Goal: Find specific page/section: Find specific page/section

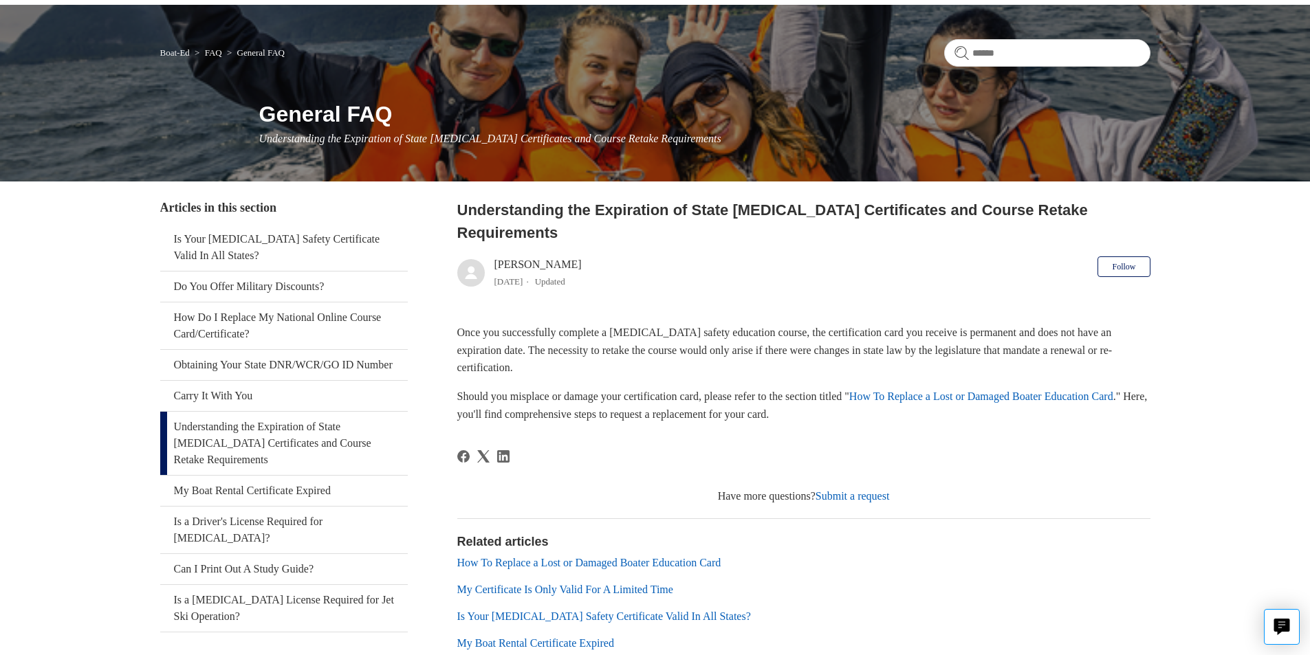
scroll to position [138, 0]
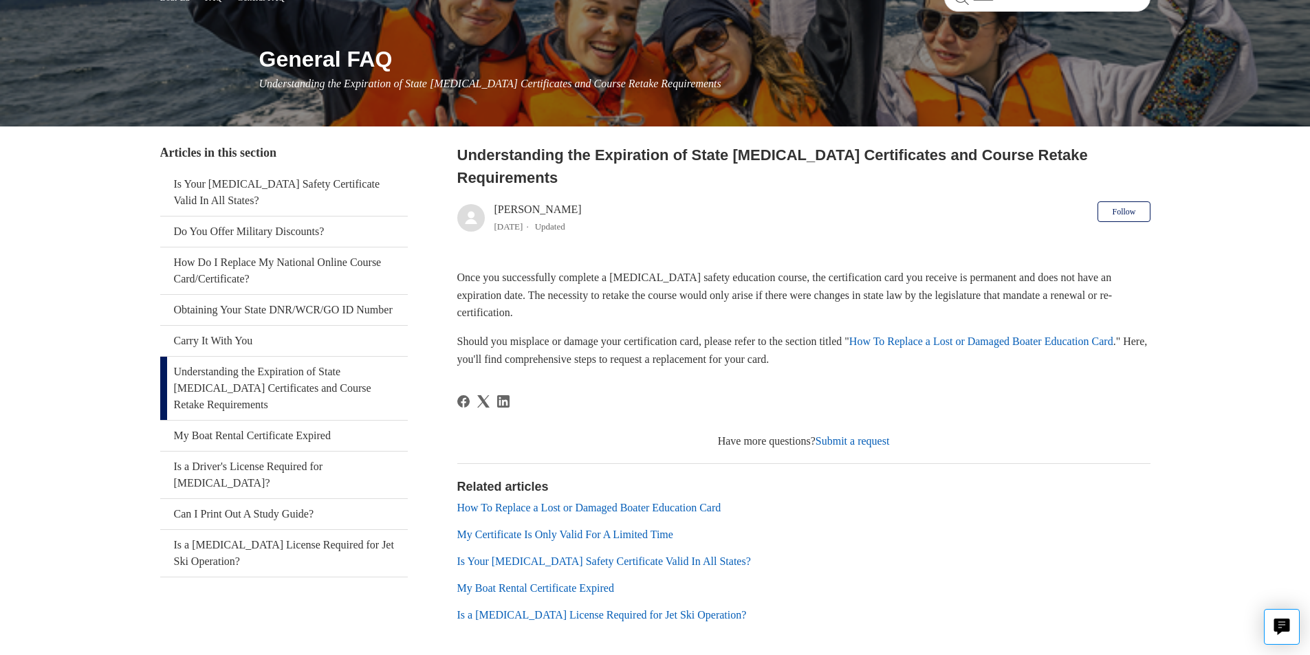
click at [658, 502] on link "How To Replace a Lost or Damaged Boater Education Card" at bounding box center [589, 508] width 264 height 12
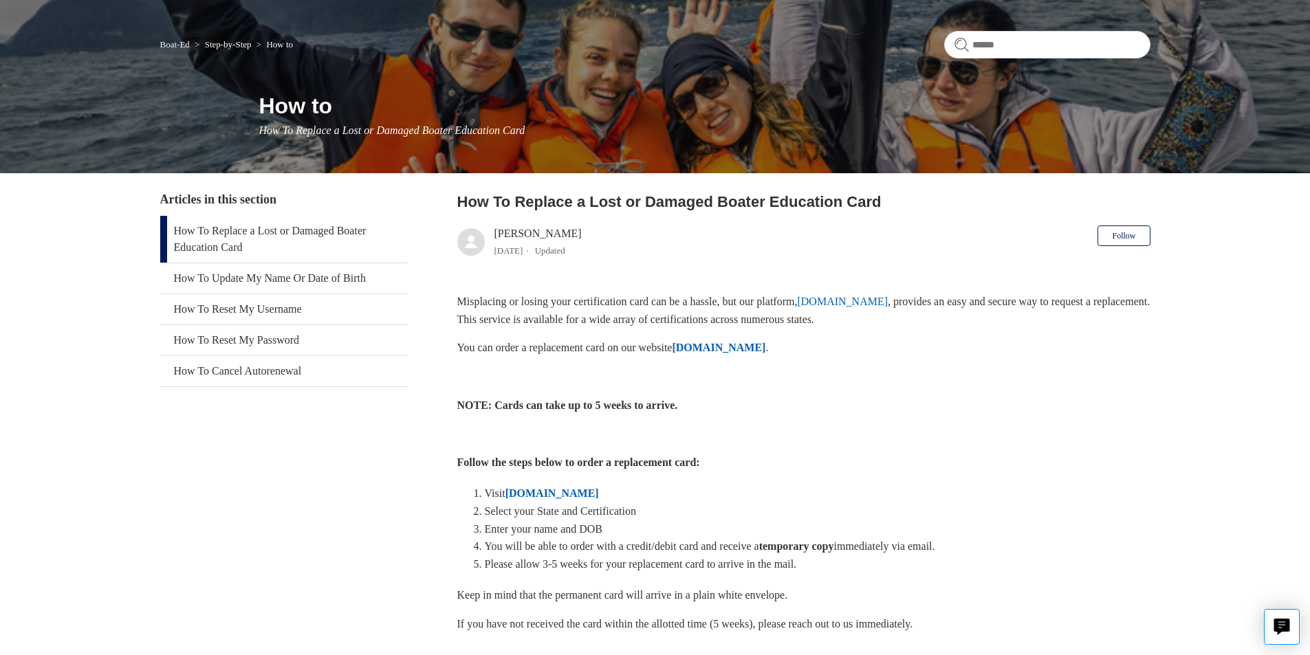
scroll to position [138, 0]
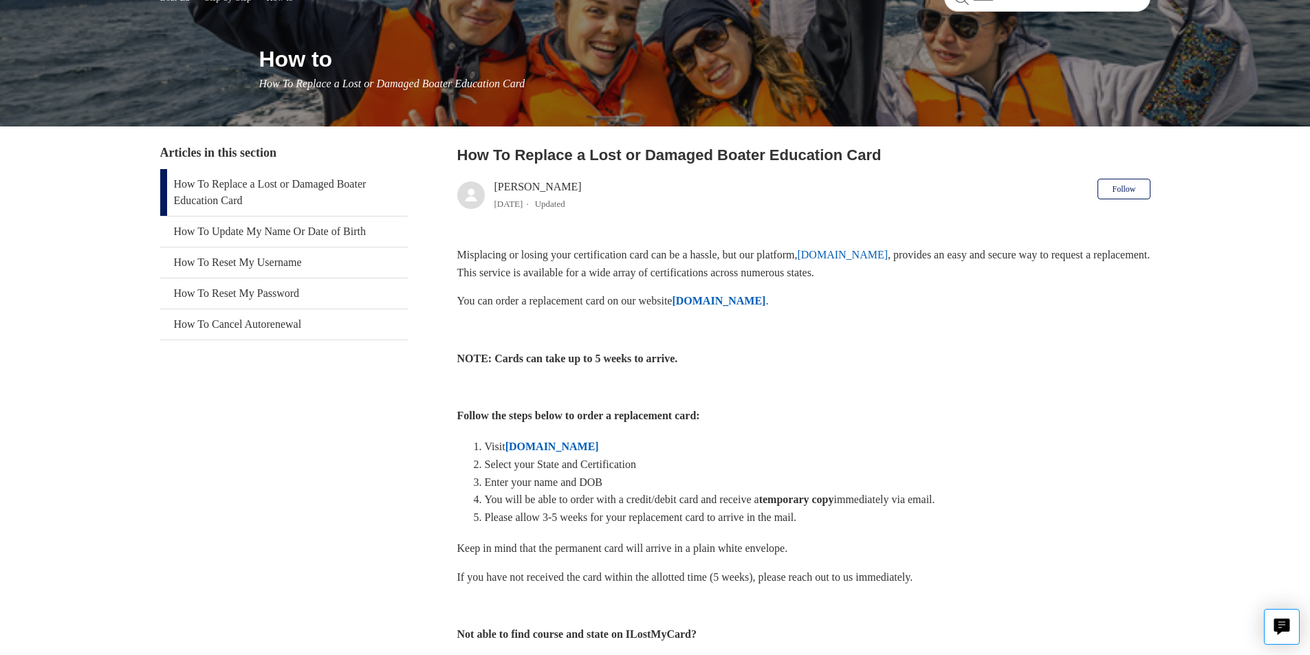
click at [576, 441] on strong "[DOMAIN_NAME]" at bounding box center [553, 447] width 94 height 12
click at [757, 295] on strong "ILostMyCard.com" at bounding box center [719, 301] width 94 height 12
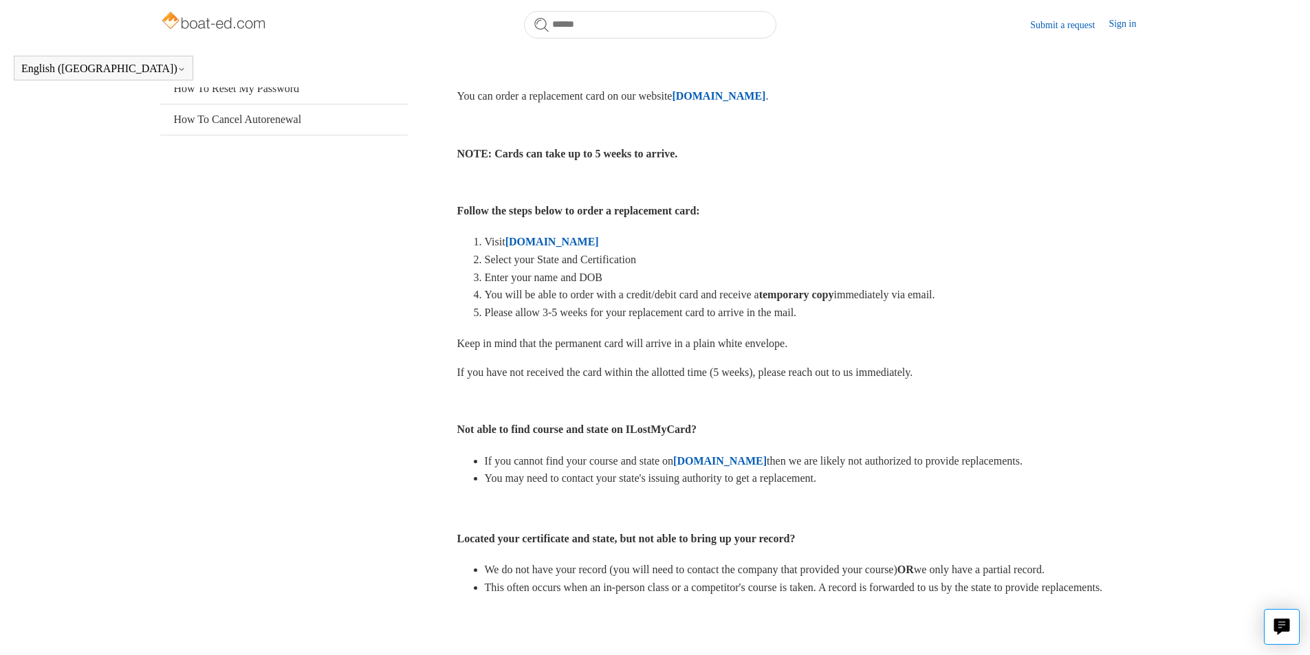
scroll to position [305, 0]
click at [750, 459] on strong "[DOMAIN_NAME]" at bounding box center [720, 460] width 94 height 12
